Goal: Contribute content

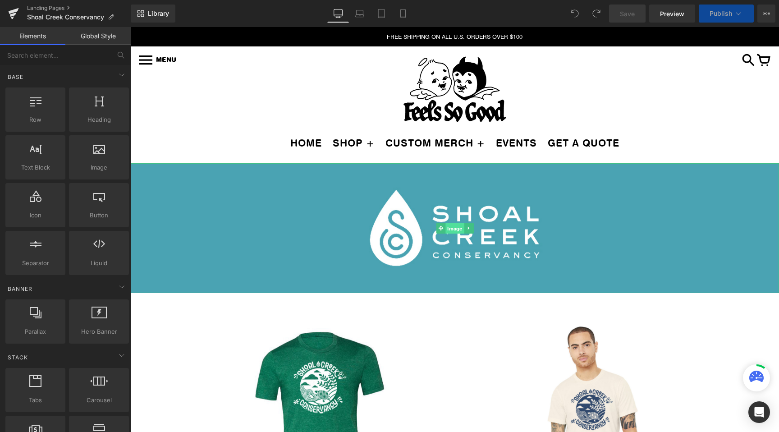
click at [449, 227] on span "Image" at bounding box center [454, 228] width 18 height 11
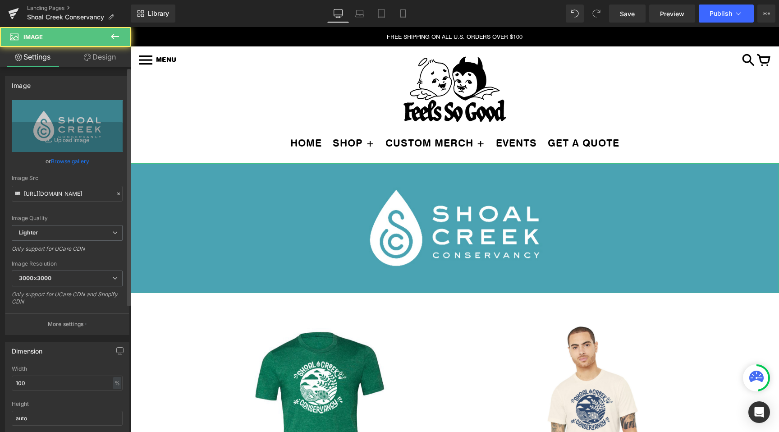
click at [72, 160] on link "Browse gallery" at bounding box center [70, 161] width 38 height 16
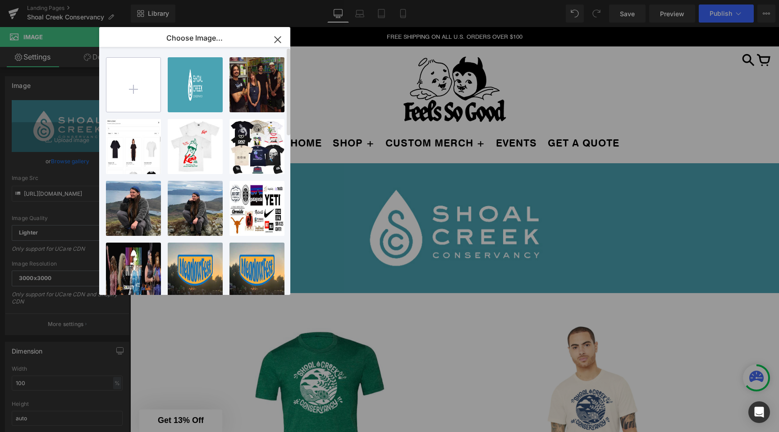
click at [135, 81] on input "file" at bounding box center [133, 85] width 54 height 54
type input "C:\fakepath\Concert on the Creek Banner.jpeg"
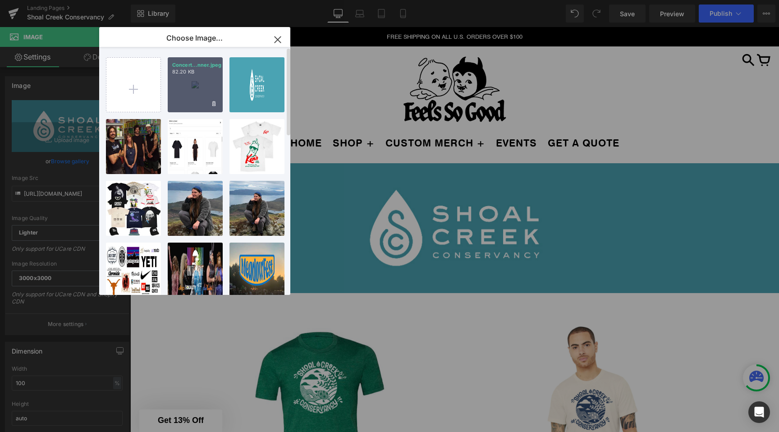
click at [184, 86] on div "Concert...nner.jpeg 82.20 KB" at bounding box center [195, 84] width 55 height 55
type input "[URL][DOMAIN_NAME]"
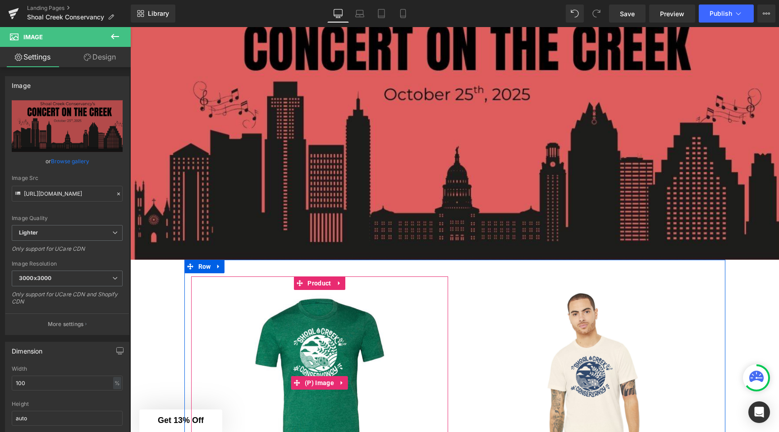
scroll to position [9, 0]
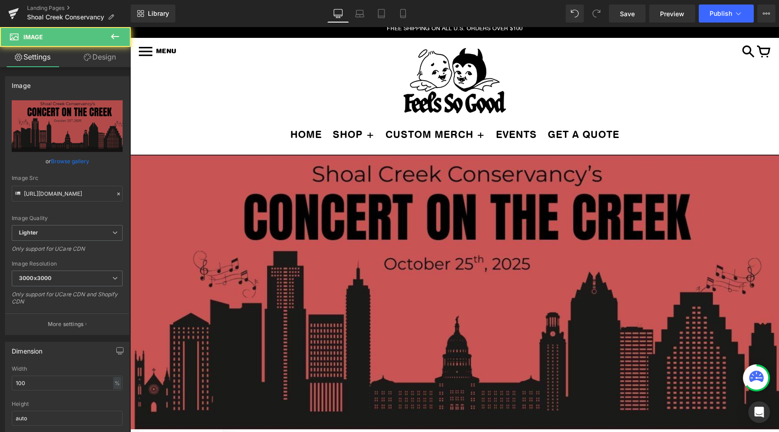
click at [287, 219] on img at bounding box center [454, 292] width 648 height 274
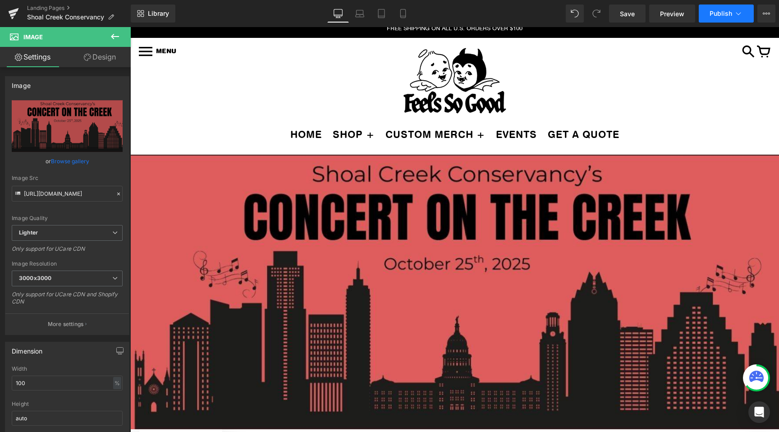
click at [746, 18] on button "Publish" at bounding box center [725, 14] width 55 height 18
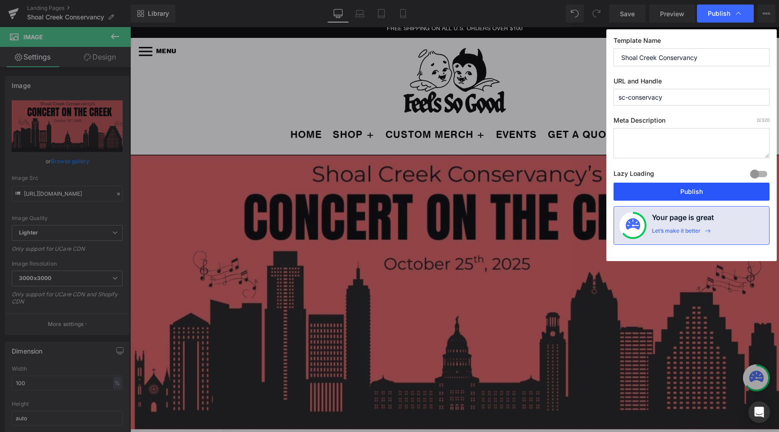
click at [650, 197] on button "Publish" at bounding box center [691, 191] width 156 height 18
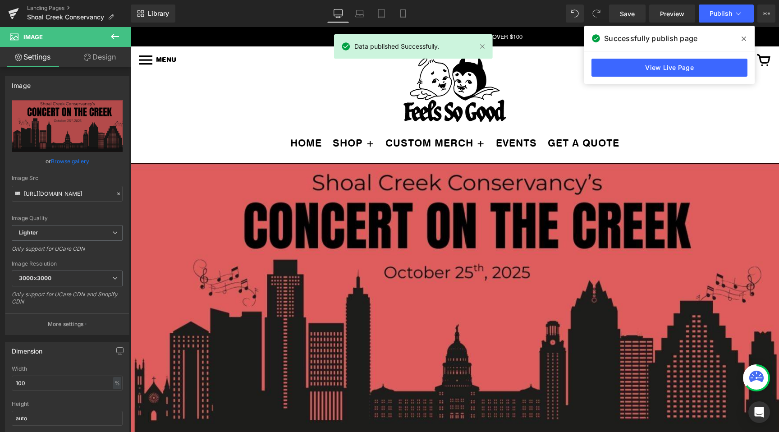
click at [742, 35] on icon at bounding box center [743, 38] width 5 height 7
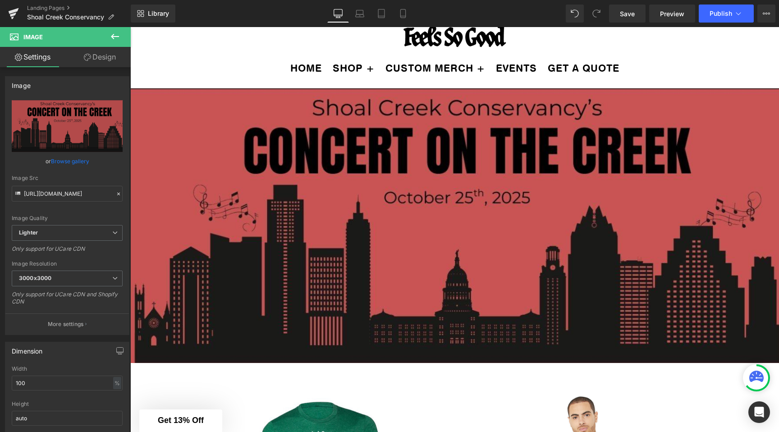
scroll to position [78, 0]
